Goal: Information Seeking & Learning: Learn about a topic

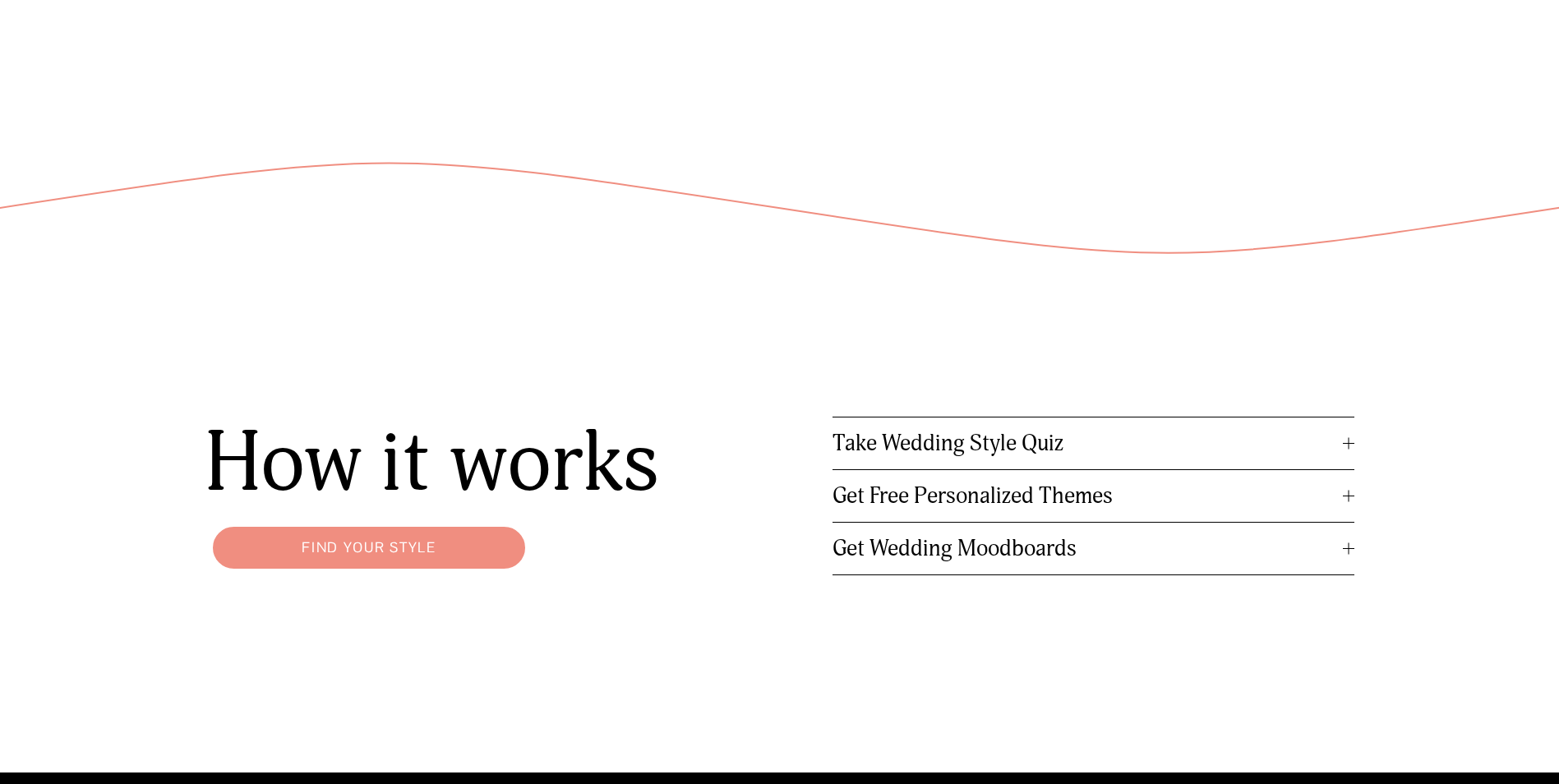
scroll to position [2135, 0]
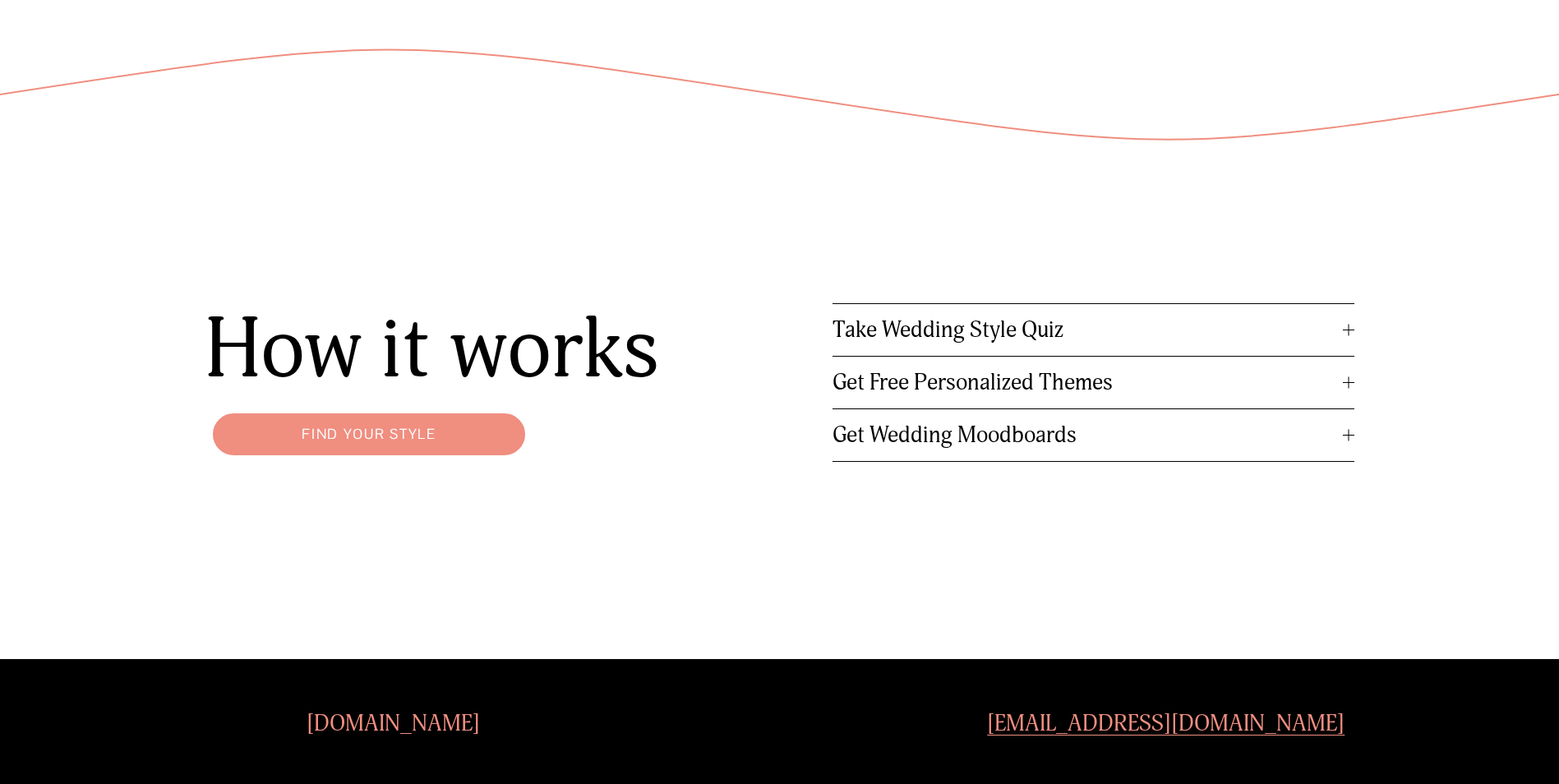
click at [1062, 325] on span "Take Wedding Style Quiz" at bounding box center [1088, 329] width 511 height 27
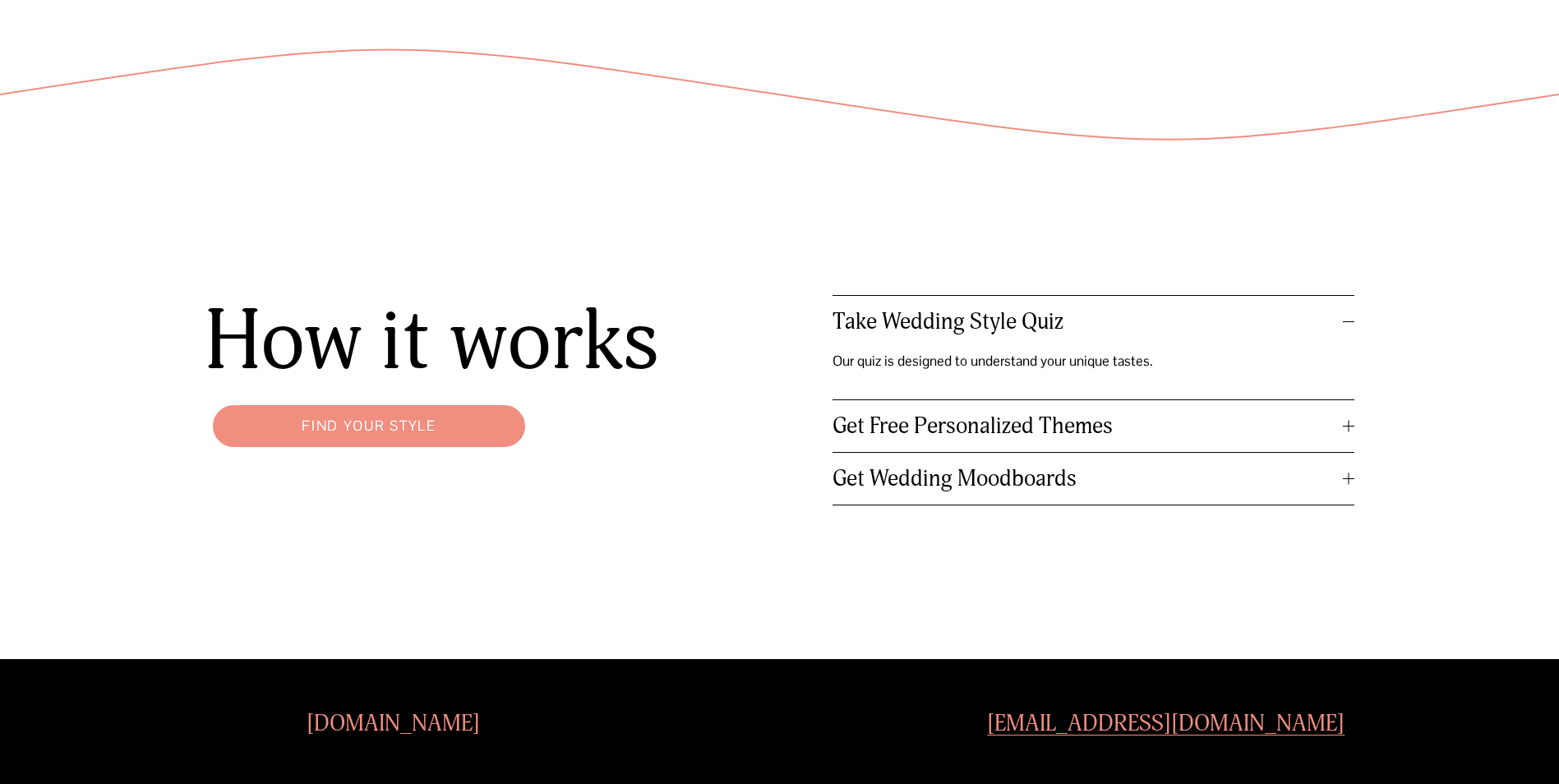
click at [419, 428] on link "Find your style" at bounding box center [369, 426] width 329 height 58
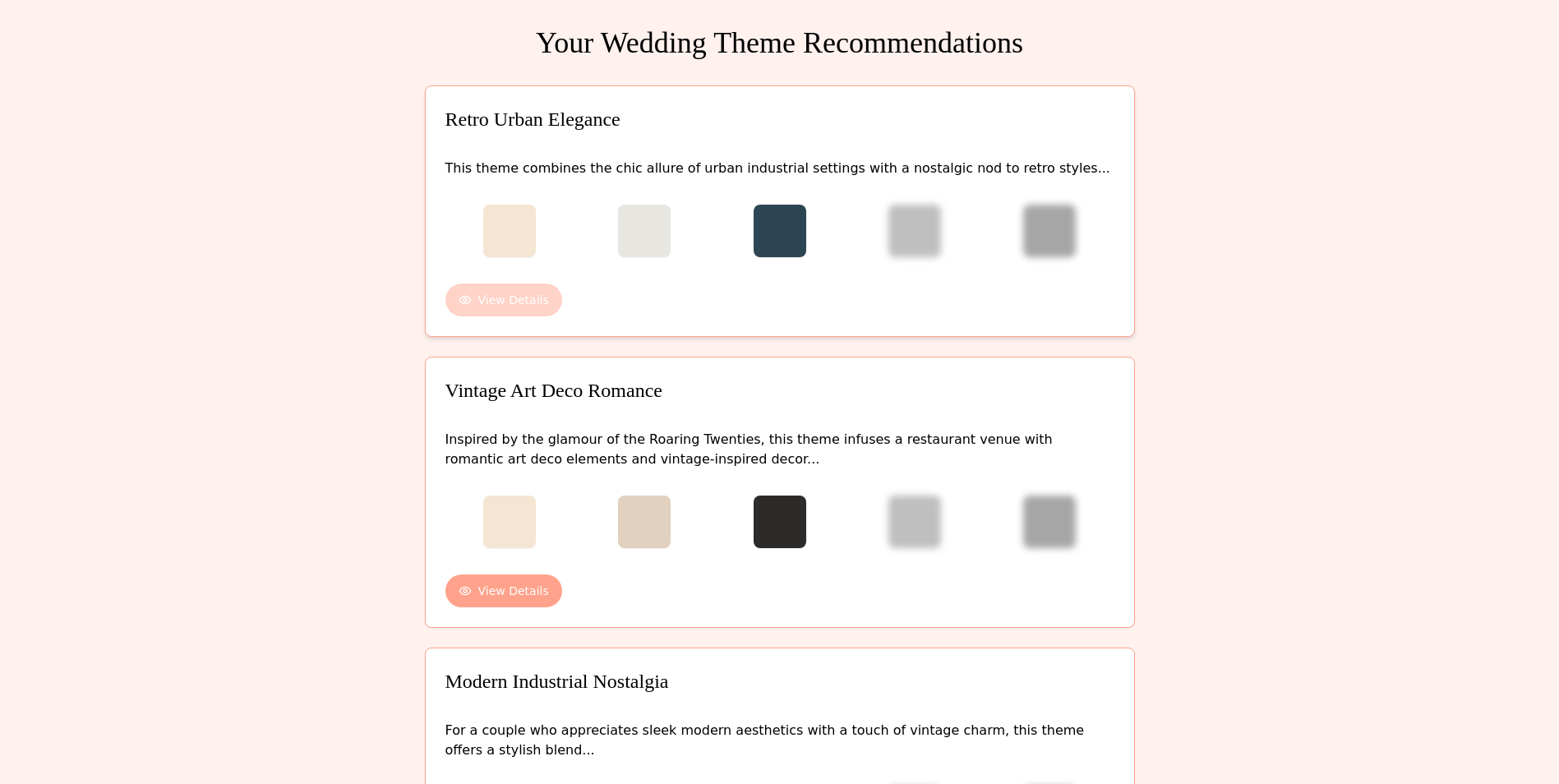
click at [543, 301] on button "View Details" at bounding box center [503, 300] width 117 height 33
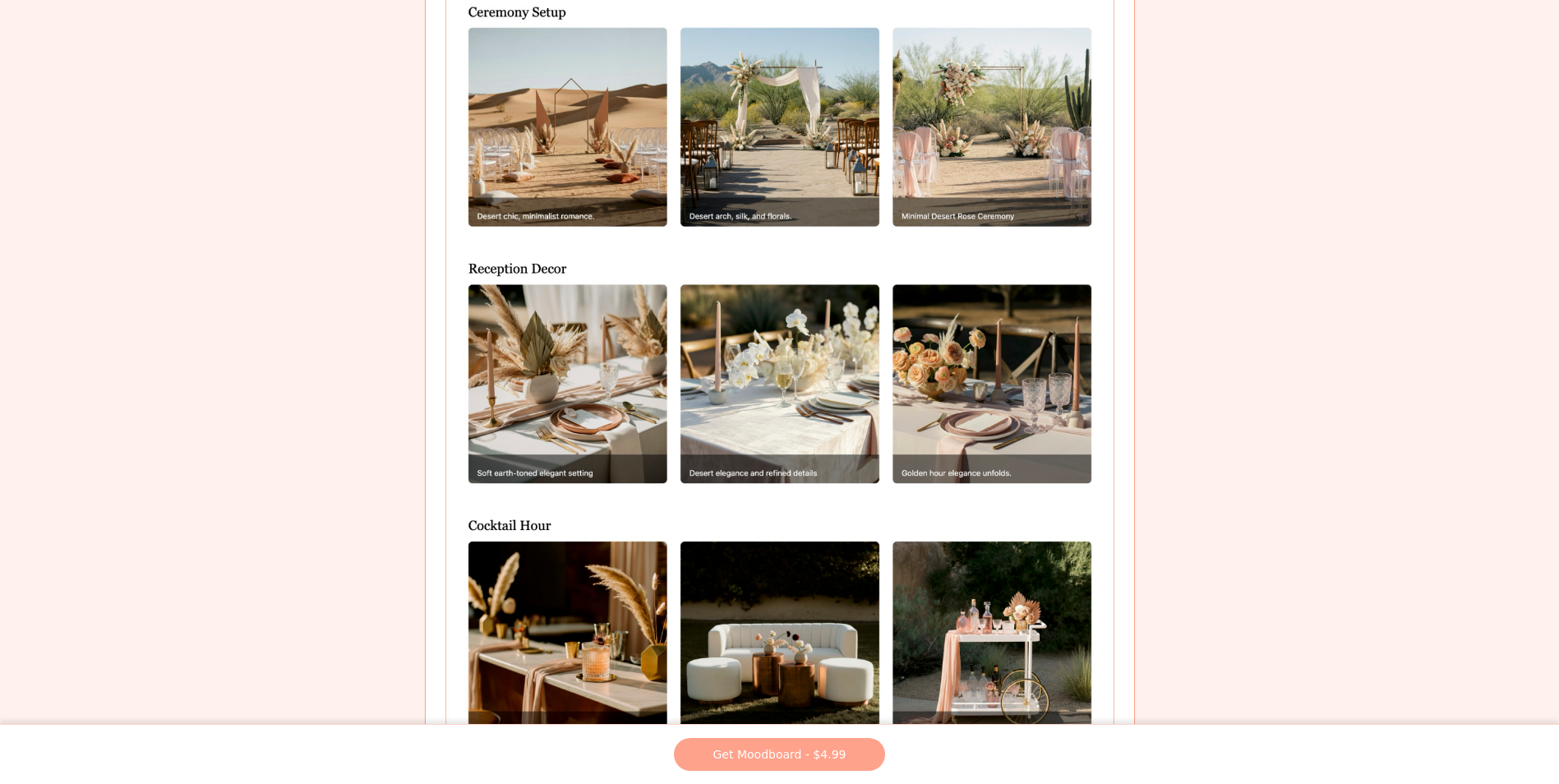
scroll to position [1725, 0]
